Goal: Navigation & Orientation: Go to known website

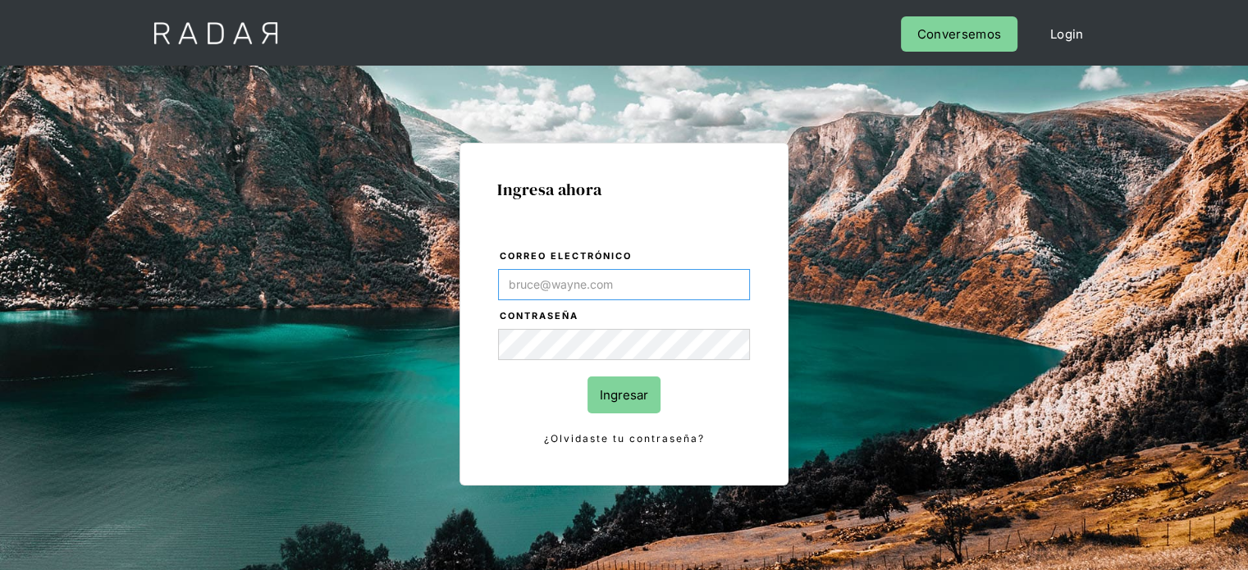
click at [583, 281] on input "Correo electrónico" at bounding box center [624, 284] width 252 height 31
click at [489, 327] on div "Ingresa ahora Correo electrónico Contraseña Ingresar ¿Olvidaste tu contraseña? …" at bounding box center [624, 314] width 329 height 343
click at [541, 269] on input "Correo electrónico" at bounding box center [624, 284] width 252 height 31
type input "jtolve@bamboopayment.com"
click at [641, 391] on input "Ingresar" at bounding box center [624, 395] width 73 height 37
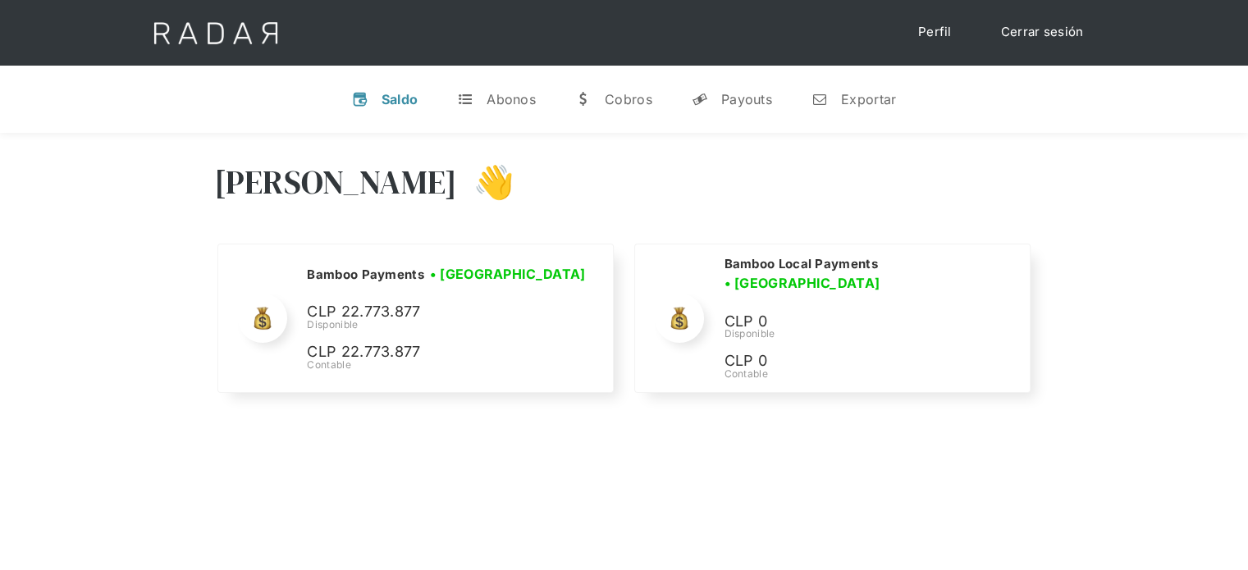
click at [899, 176] on div "Hola Joaquín 👋" at bounding box center [624, 194] width 821 height 98
click at [1008, 148] on div "Hola Joaquín 👋" at bounding box center [624, 194] width 821 height 98
